Goal: Check status: Check status

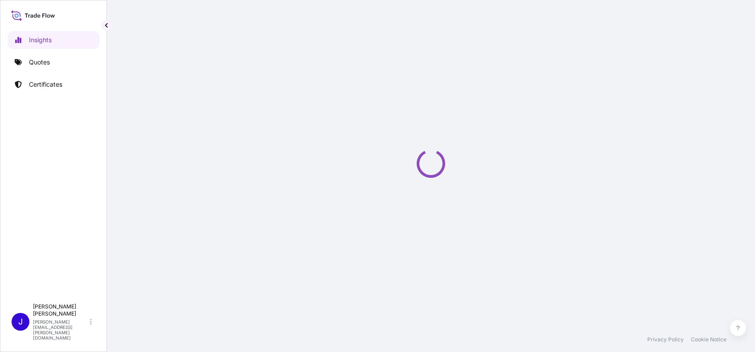
select select "2025"
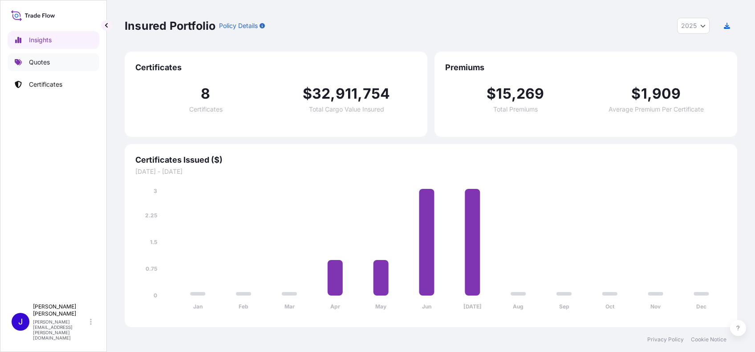
click at [40, 60] on p "Quotes" at bounding box center [39, 62] width 21 height 9
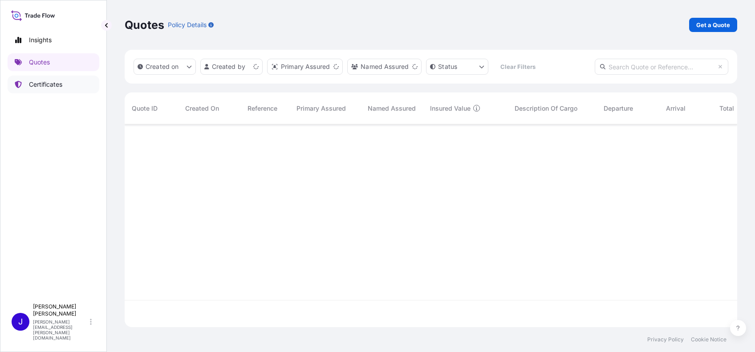
scroll to position [198, 603]
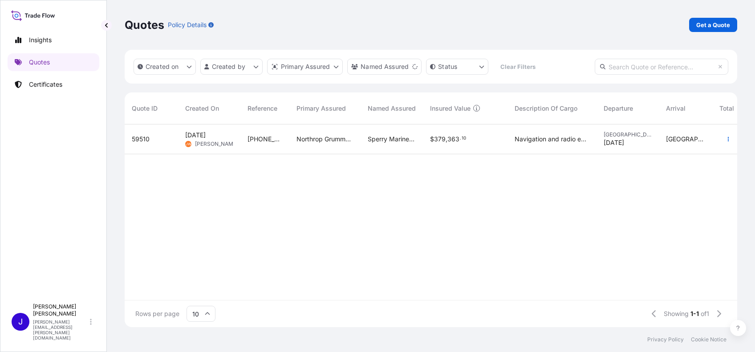
click at [134, 139] on span "59510" at bounding box center [141, 139] width 18 height 9
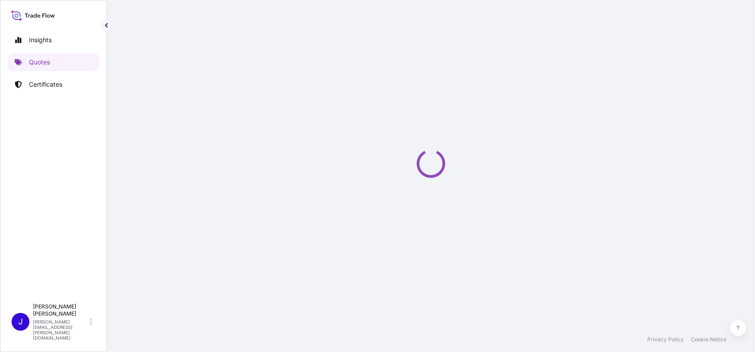
select select "Ocean Vessel"
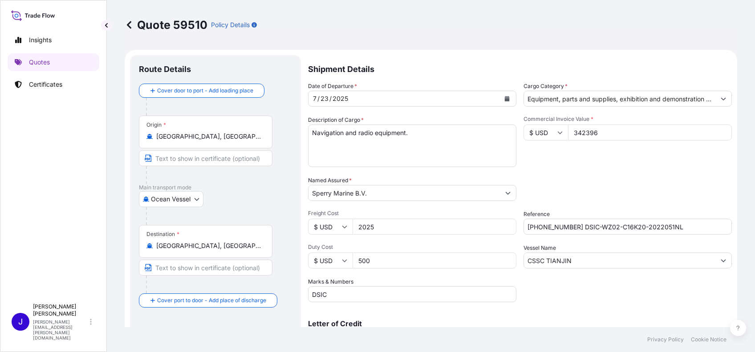
click at [569, 260] on input "CSSC TIANJIN" at bounding box center [619, 261] width 191 height 16
drag, startPoint x: 570, startPoint y: 259, endPoint x: 468, endPoint y: 243, distance: 104.0
click at [468, 243] on div "Date of Departure * 7 / 23 / 2025 Cargo Category * Equipment, parts and supplie…" at bounding box center [520, 192] width 424 height 221
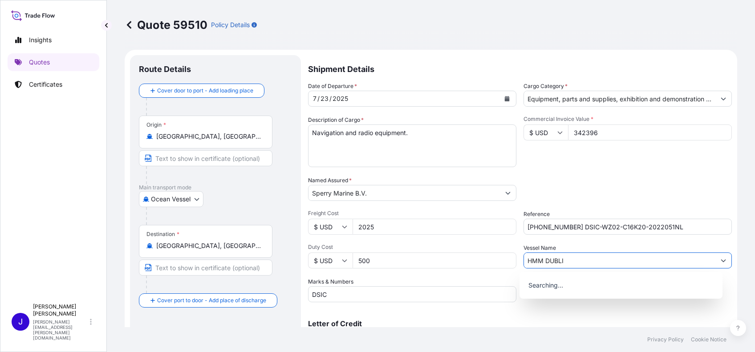
type input "HMM [GEOGRAPHIC_DATA]"
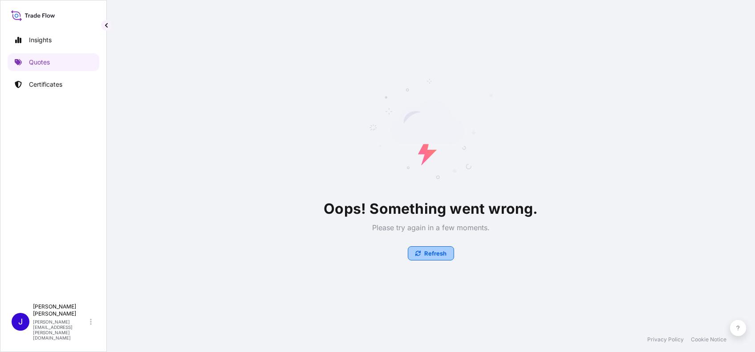
click at [430, 256] on p "Refresh" at bounding box center [435, 253] width 22 height 9
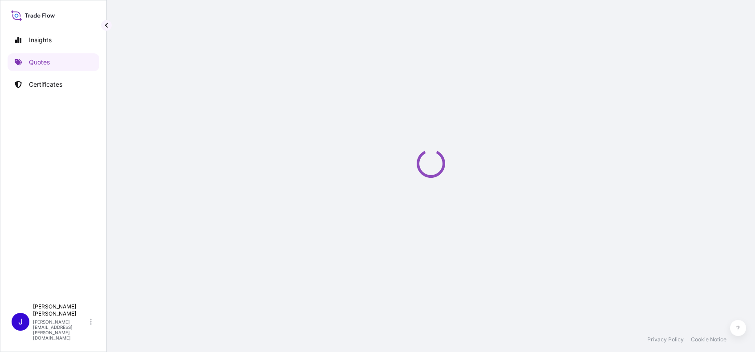
select select "Ocean Vessel"
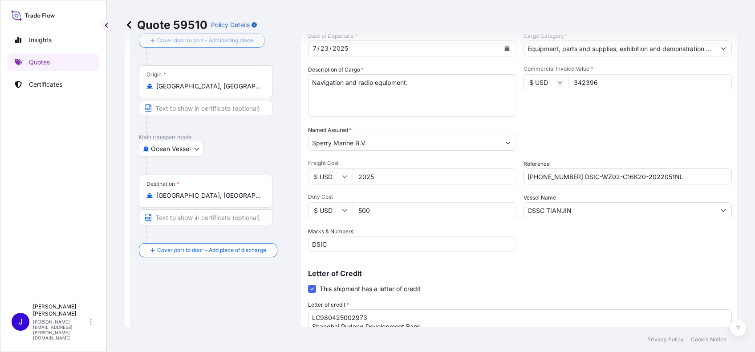
scroll to position [50, 0]
drag, startPoint x: 573, startPoint y: 208, endPoint x: 489, endPoint y: 196, distance: 85.5
click at [489, 196] on div "Date of Departure * 7 / 23 / 2025 Cargo Category * Equipment, parts and supplie…" at bounding box center [520, 142] width 424 height 221
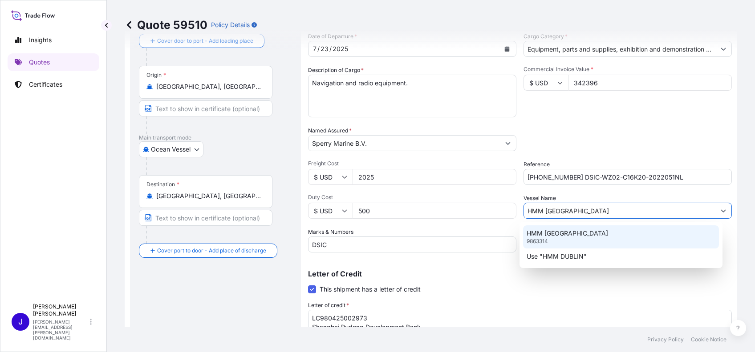
click at [537, 235] on p "HMM [GEOGRAPHIC_DATA]" at bounding box center [566, 233] width 81 height 9
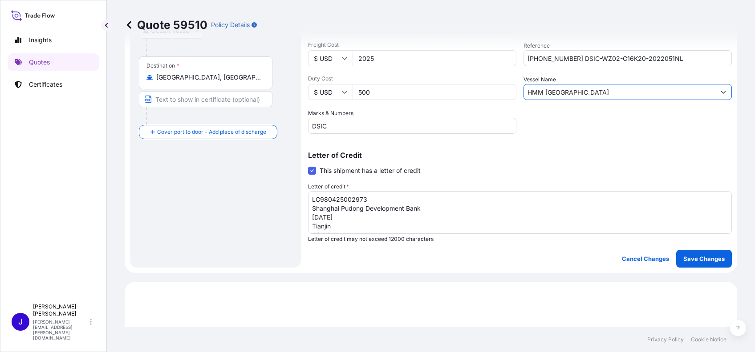
scroll to position [228, 0]
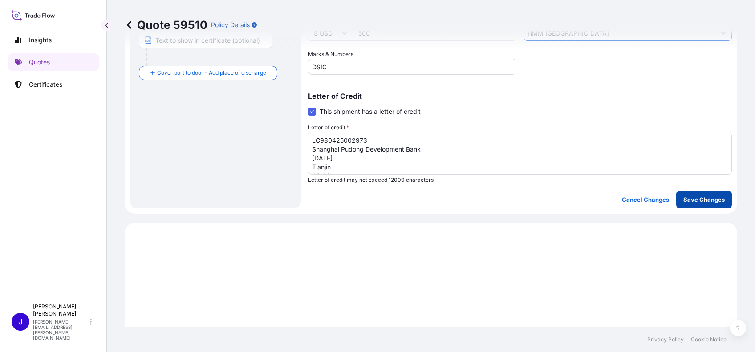
type input "HMM [GEOGRAPHIC_DATA]"
click at [688, 196] on p "Save Changes" at bounding box center [703, 199] width 41 height 9
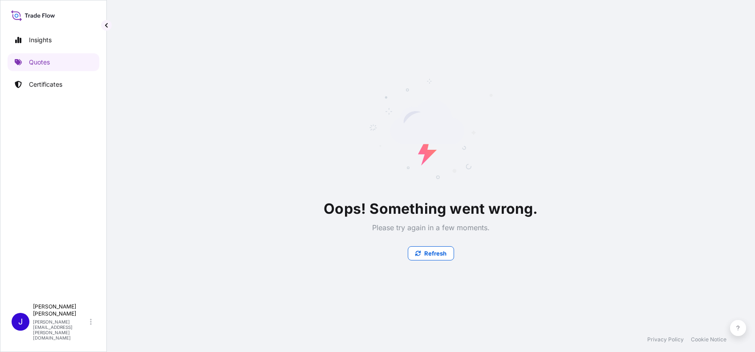
scroll to position [0, 0]
select select "Ocean Vessel"
click at [426, 249] on p "Refresh" at bounding box center [435, 253] width 22 height 9
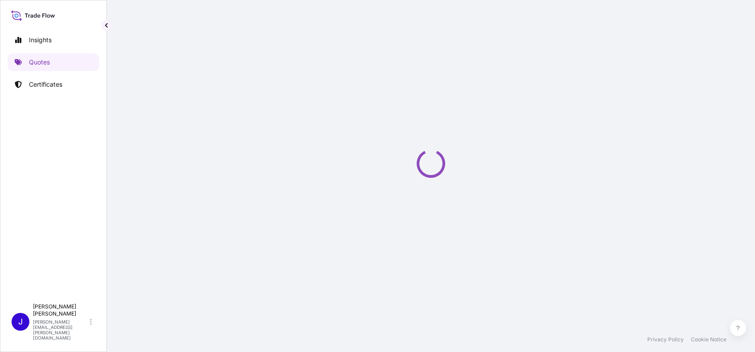
select select "Ocean Vessel"
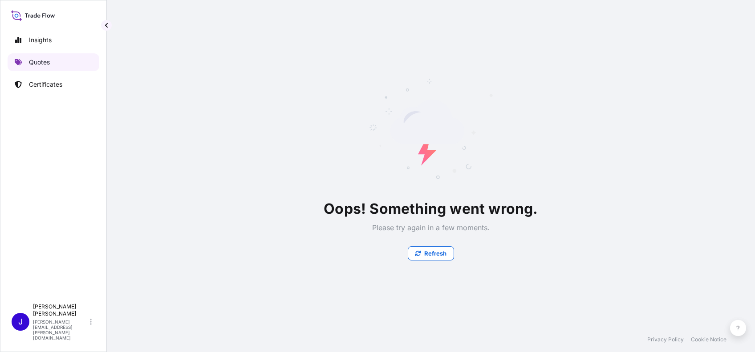
click at [49, 61] on p "Quotes" at bounding box center [39, 62] width 21 height 9
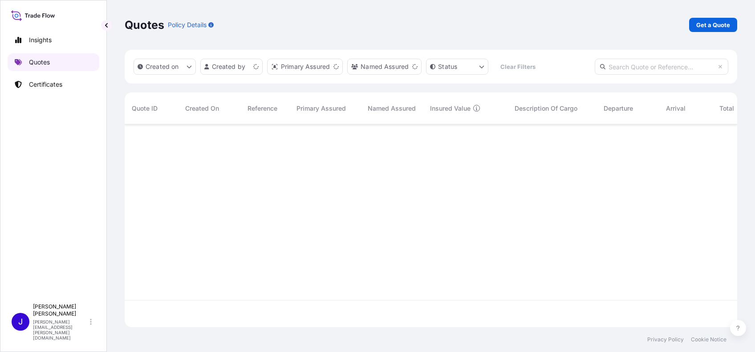
scroll to position [198, 603]
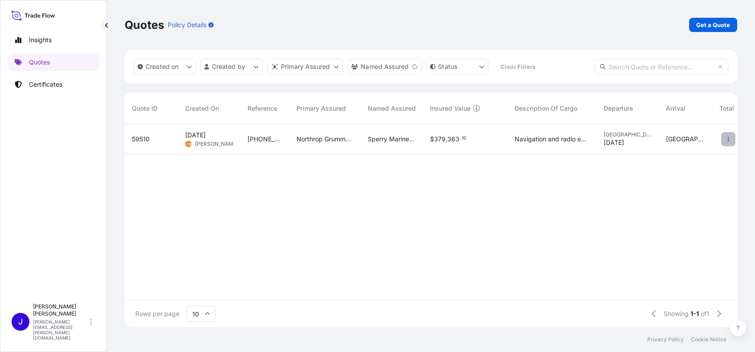
click at [729, 142] on button "button" at bounding box center [728, 139] width 14 height 14
